Goal: Transaction & Acquisition: Purchase product/service

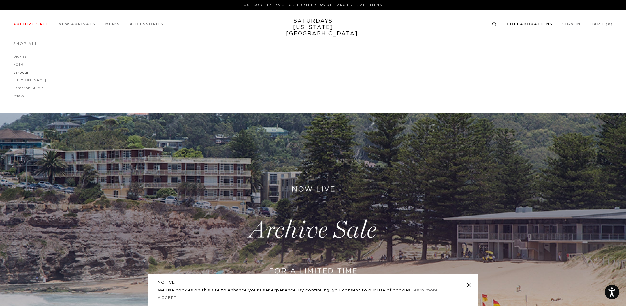
click at [19, 72] on link "Barbour" at bounding box center [20, 73] width 15 height 4
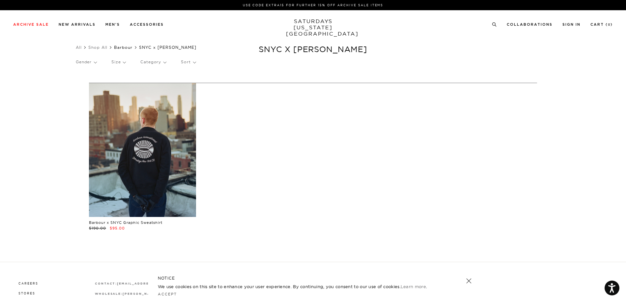
click at [127, 46] on link "Barbour" at bounding box center [123, 47] width 18 height 5
click at [97, 46] on link "Shop All" at bounding box center [97, 47] width 19 height 5
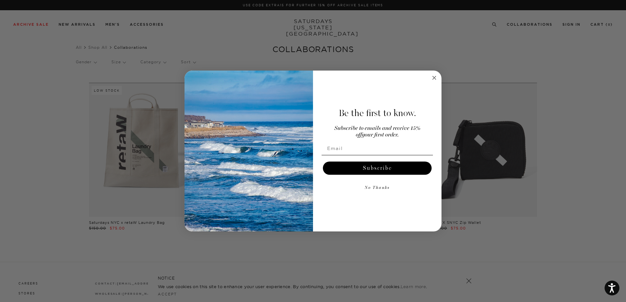
click at [433, 77] on icon "Close dialog" at bounding box center [434, 77] width 3 height 3
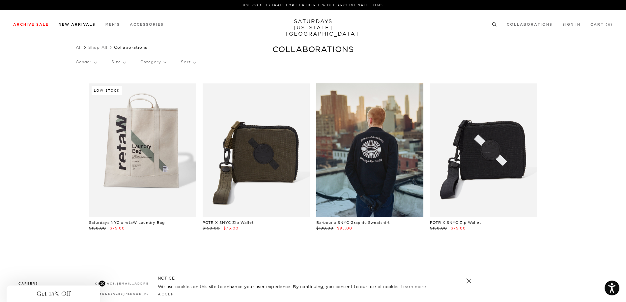
click at [72, 24] on link "New Arrivals" at bounding box center [77, 25] width 37 height 4
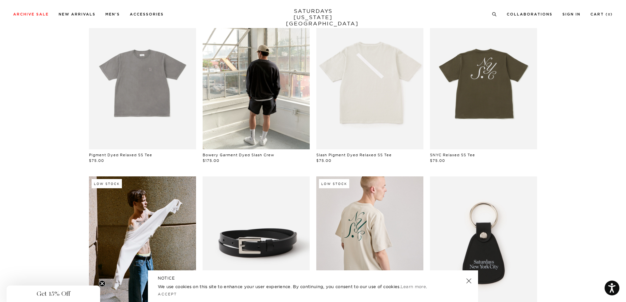
scroll to position [66, 0]
click at [466, 282] on link at bounding box center [468, 280] width 9 height 9
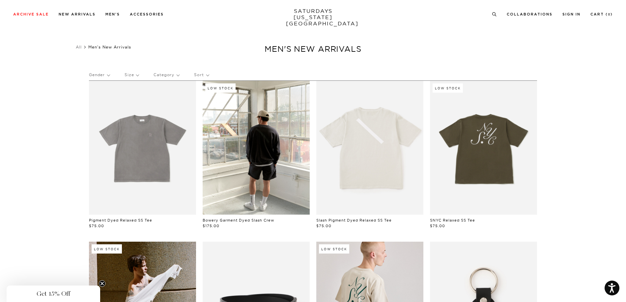
scroll to position [0, 0]
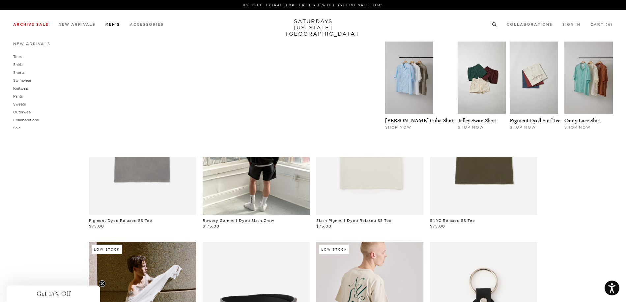
click at [111, 23] on link "Men's" at bounding box center [112, 25] width 15 height 4
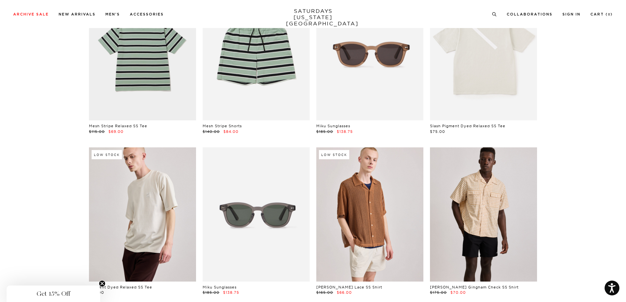
scroll to position [758, 0]
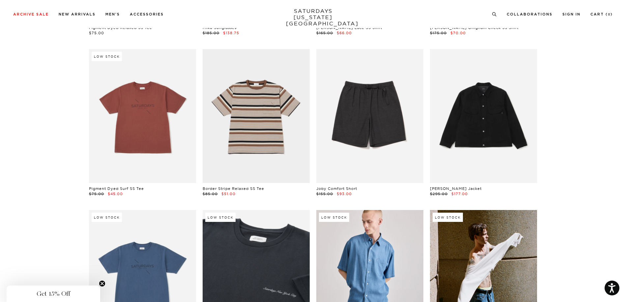
scroll to position [989, 0]
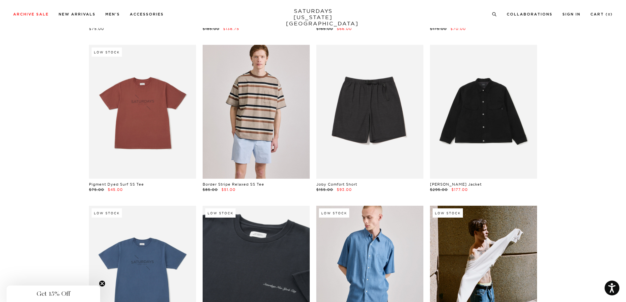
click at [253, 112] on link at bounding box center [256, 112] width 107 height 134
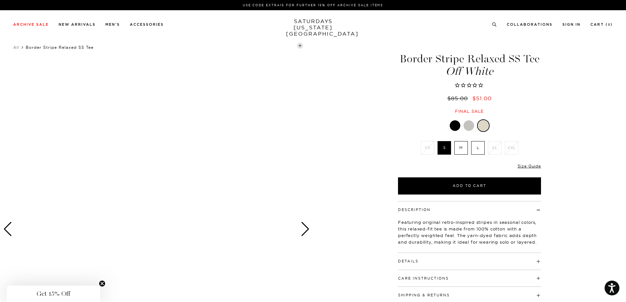
click at [471, 125] on div at bounding box center [469, 125] width 11 height 11
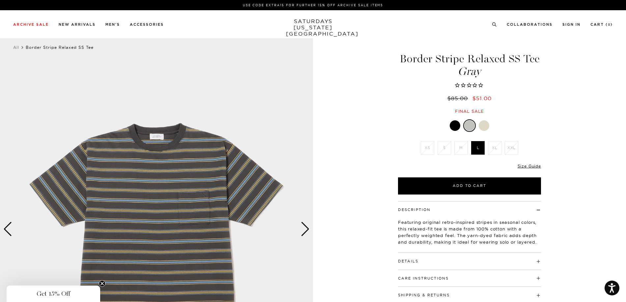
scroll to position [33, 0]
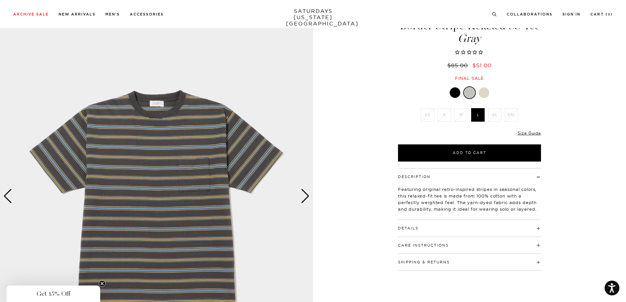
click at [454, 93] on div at bounding box center [455, 92] width 11 height 11
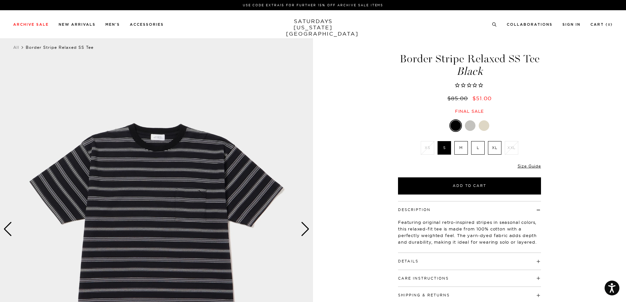
click at [471, 124] on div at bounding box center [470, 125] width 11 height 11
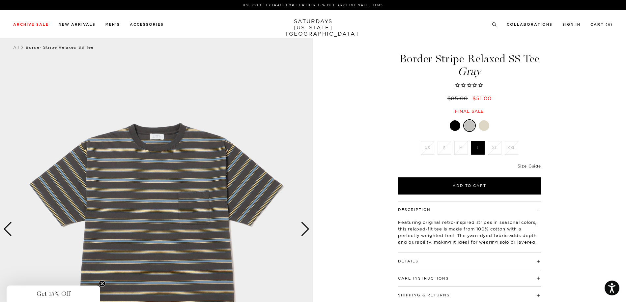
click at [454, 124] on div at bounding box center [455, 125] width 11 height 11
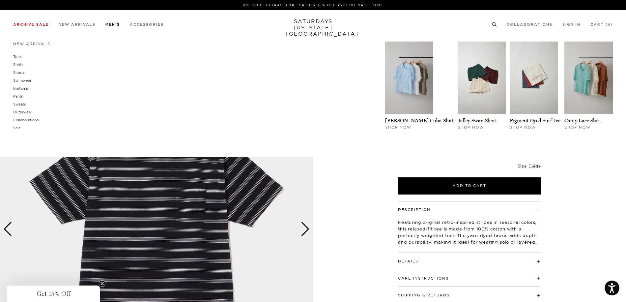
click at [112, 25] on link "Men's" at bounding box center [112, 25] width 15 height 4
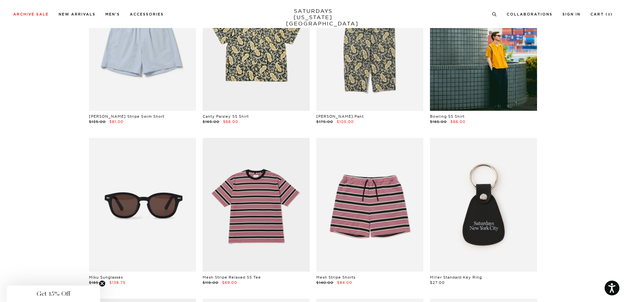
scroll to position [428, 0]
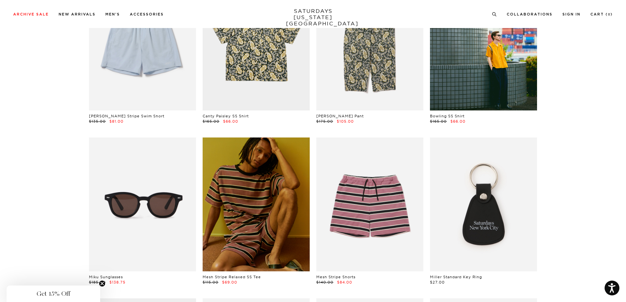
click at [256, 189] on link at bounding box center [256, 204] width 107 height 134
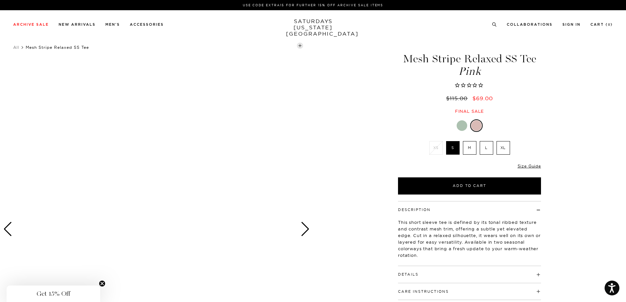
click at [462, 126] on div at bounding box center [462, 125] width 11 height 11
click at [462, 123] on div at bounding box center [462, 125] width 11 height 11
click at [479, 128] on div at bounding box center [477, 125] width 11 height 11
